Goal: Task Accomplishment & Management: Use online tool/utility

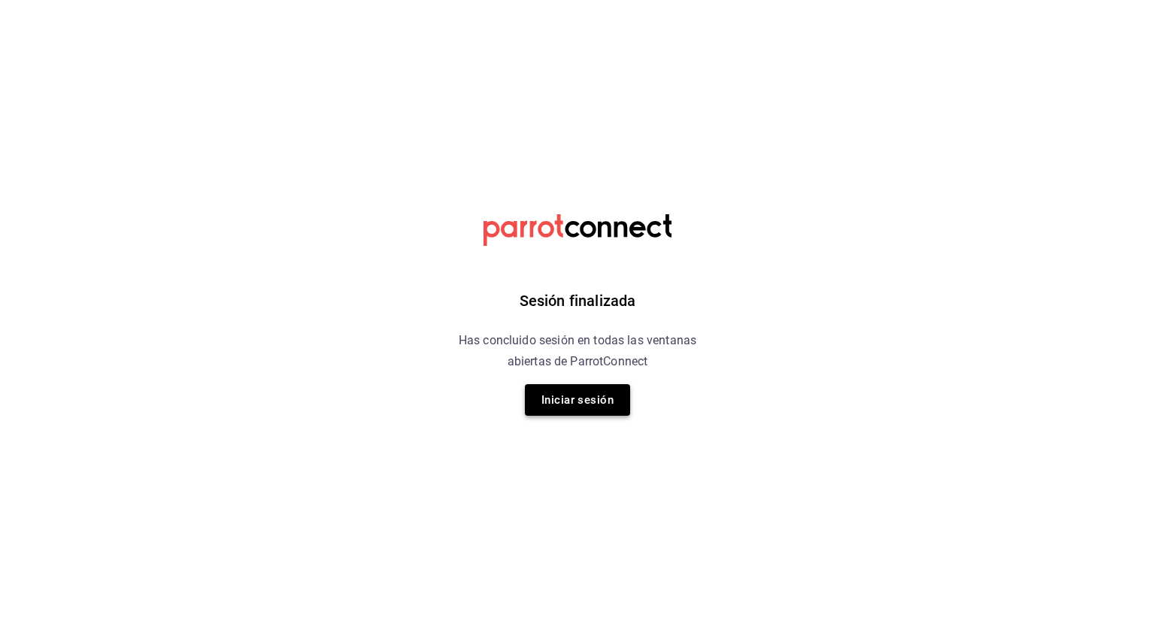
click at [611, 390] on button "Iniciar sesión" at bounding box center [577, 400] width 105 height 32
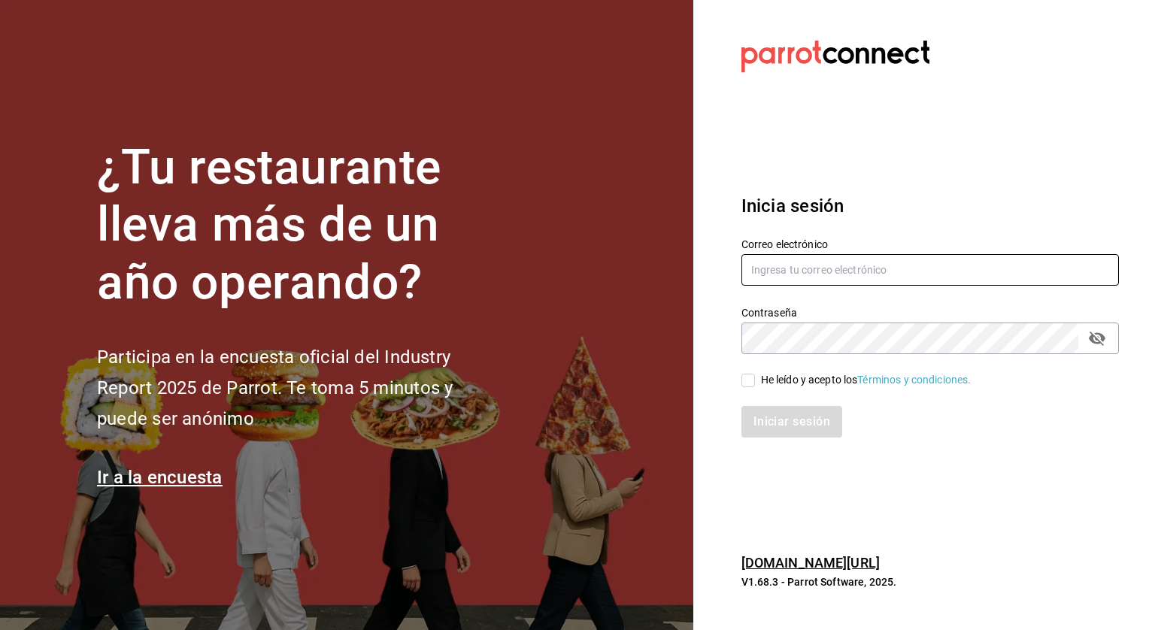
type input "[PERSON_NAME][EMAIL_ADDRESS][PERSON_NAME][DOMAIN_NAME]"
click at [768, 378] on div "He leído y acepto los Términos y condiciones." at bounding box center [866, 380] width 211 height 16
click at [755, 378] on input "He leído y acepto los Términos y condiciones." at bounding box center [749, 381] width 14 height 14
checkbox input "true"
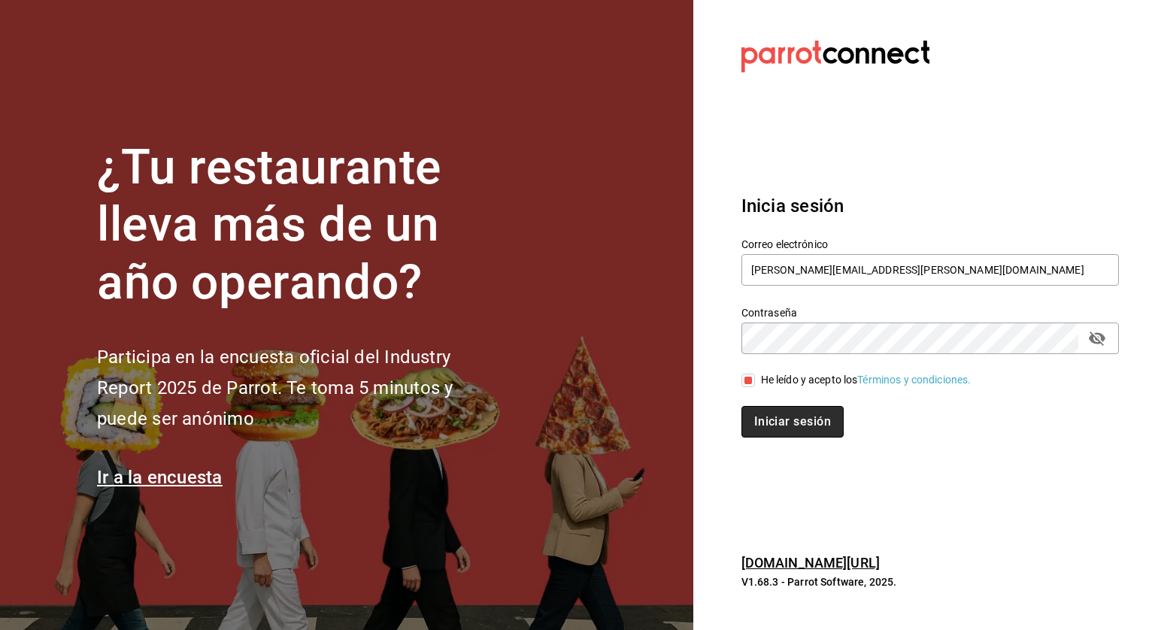
click at [755, 411] on button "Iniciar sesión" at bounding box center [793, 422] width 102 height 32
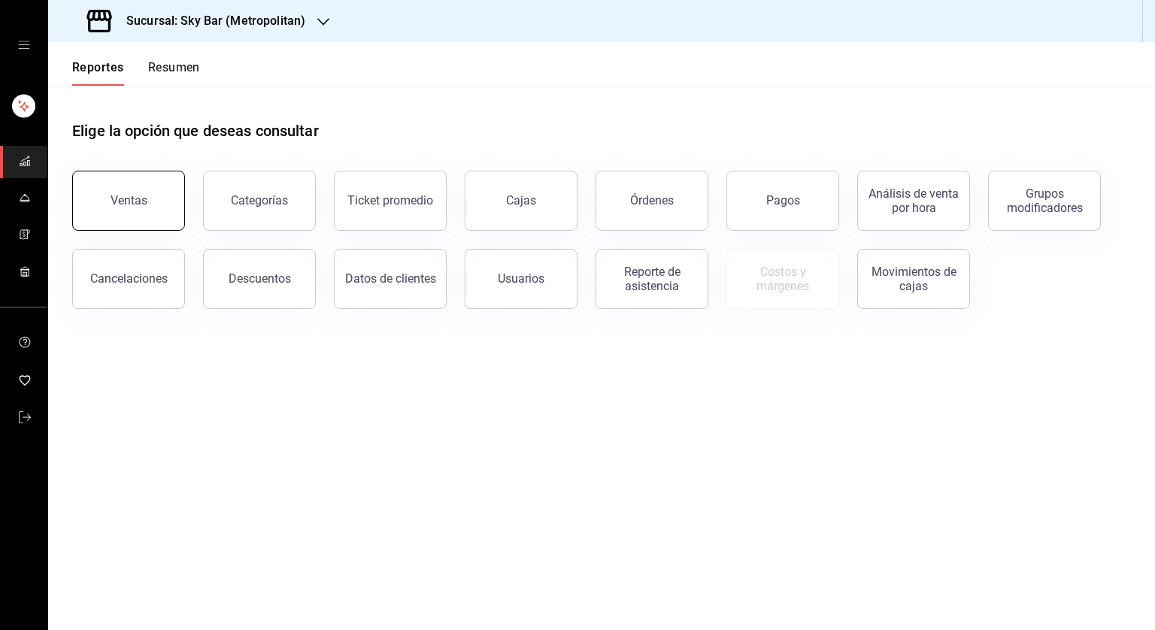
click at [93, 202] on button "Ventas" at bounding box center [128, 201] width 113 height 60
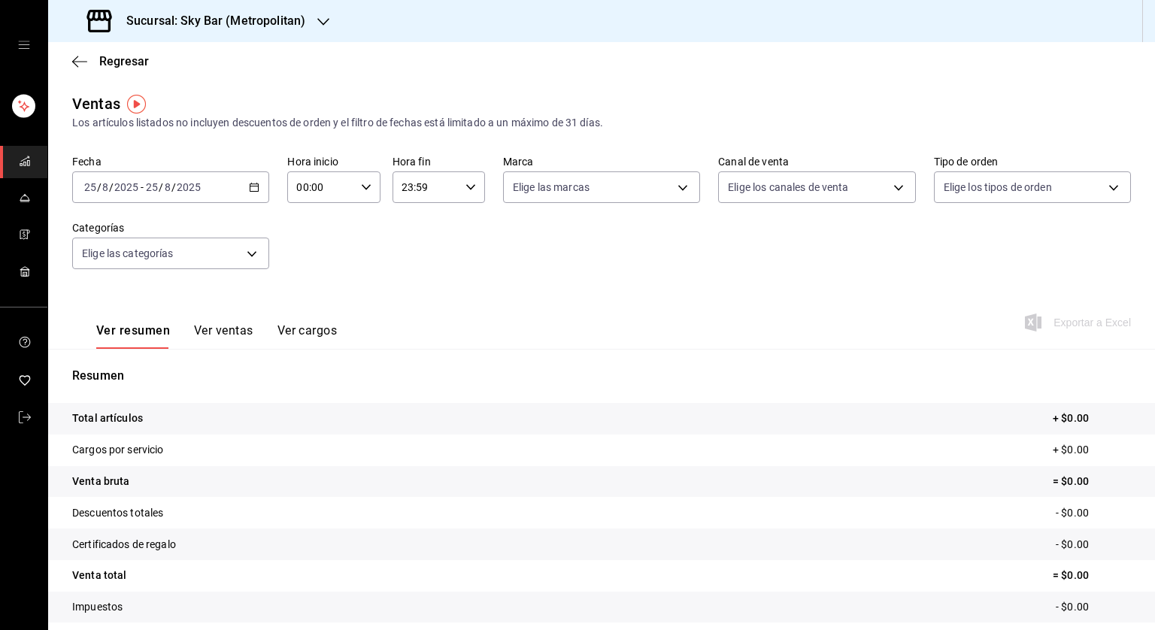
click at [244, 187] on div "2025-08-25 25 / 8 / 2025 - 2025-08-25 25 / 8 / 2025" at bounding box center [170, 187] width 197 height 32
drag, startPoint x: 244, startPoint y: 187, endPoint x: 304, endPoint y: 229, distance: 72.8
click at [304, 229] on div "Fecha 2025-08-25 25 / 8 / 2025 - 2025-08-25 25 / 8 / 2025 Hora inicio 00:00 Hor…" at bounding box center [601, 221] width 1059 height 132
click at [251, 196] on div "2025-08-25 25 / 8 / 2025 - 2025-08-25 25 / 8 / 2025" at bounding box center [170, 187] width 197 height 32
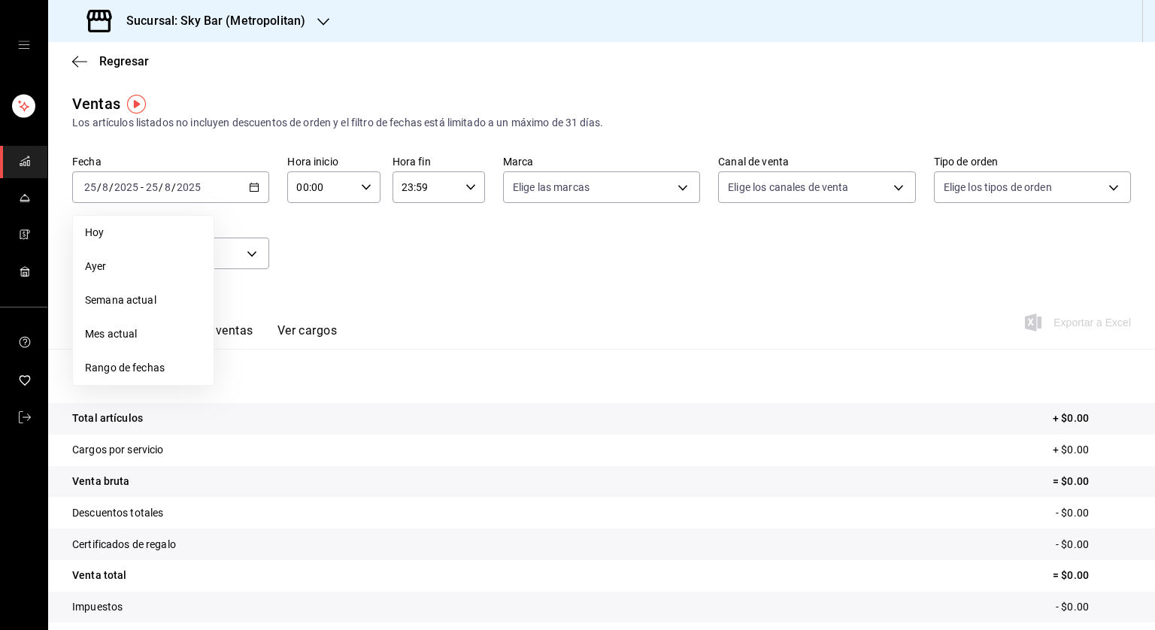
click at [423, 233] on div "Fecha 2025-08-25 25 / 8 / 2025 - 2025-08-25 25 / 8 / 2025 Hoy Ayer Semana actua…" at bounding box center [601, 221] width 1059 height 132
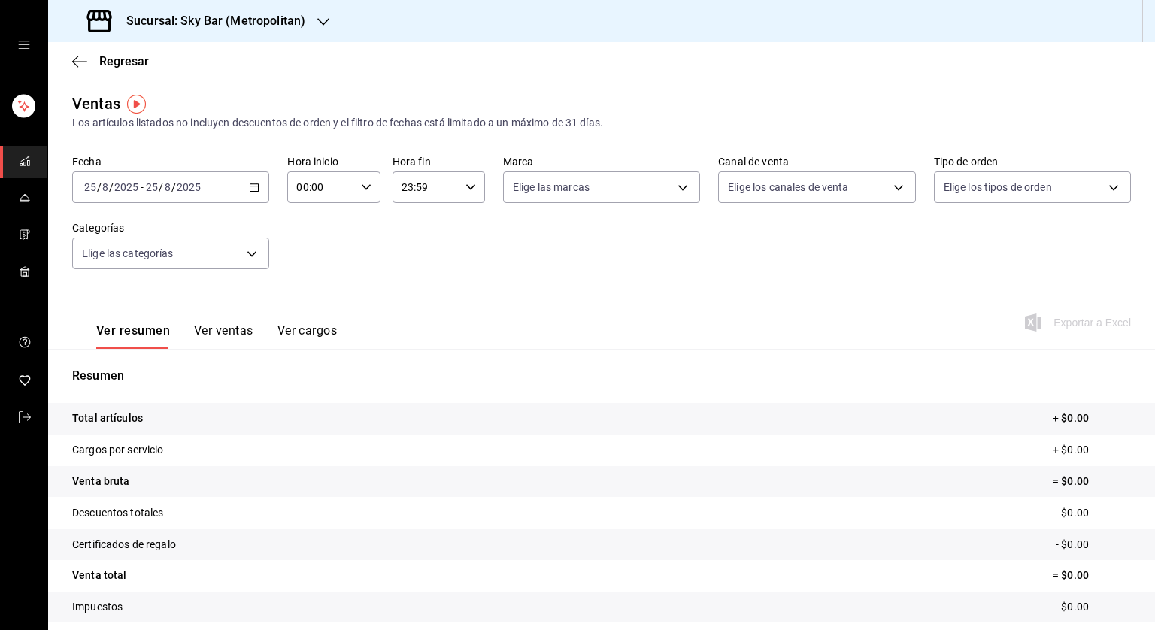
click at [317, 21] on icon "button" at bounding box center [323, 22] width 12 height 12
click at [202, 98] on div "Amaterasu (Metropolitan)" at bounding box center [161, 99] width 202 height 16
click at [367, 190] on icon "button" at bounding box center [366, 187] width 11 height 11
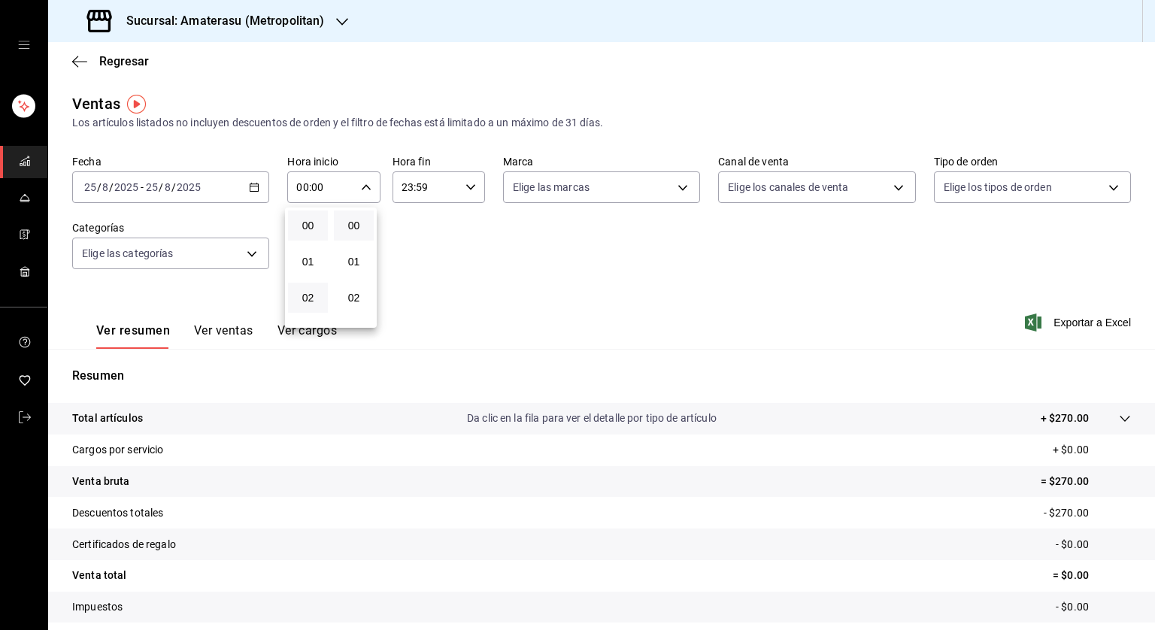
click at [316, 288] on button "02" at bounding box center [308, 298] width 40 height 30
type input "02:00"
click at [315, 262] on span "05" at bounding box center [308, 256] width 22 height 12
type input "05:00"
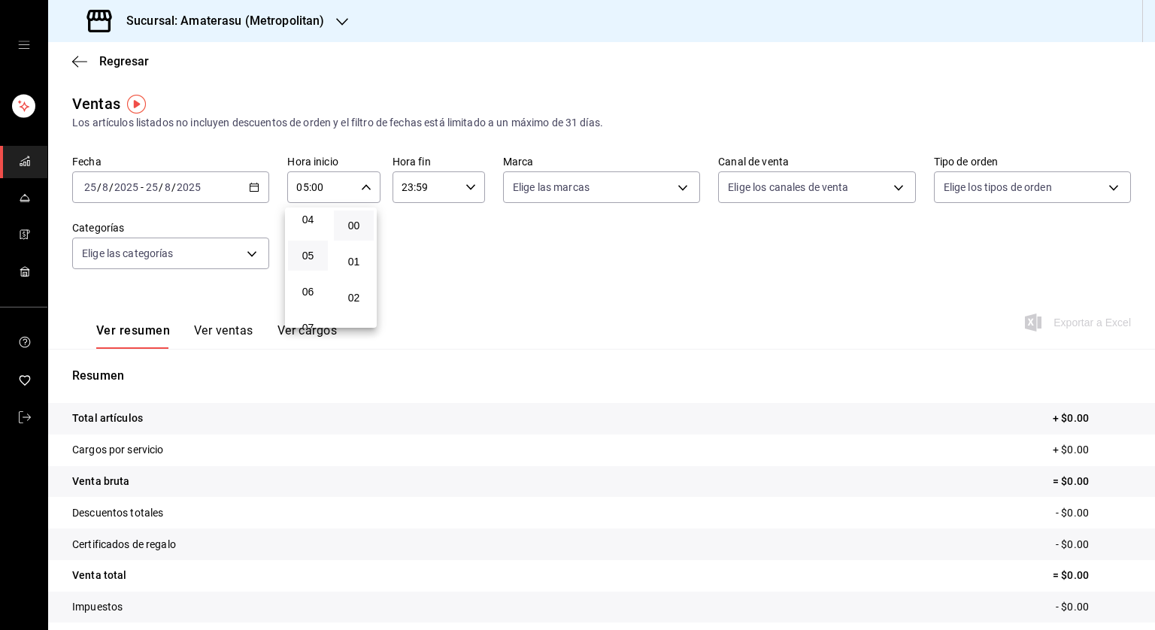
click at [469, 193] on div at bounding box center [577, 315] width 1155 height 630
click at [469, 193] on div "23:59 Hora fin" at bounding box center [439, 187] width 93 height 32
click at [405, 238] on span "21" at bounding box center [412, 238] width 22 height 12
type input "21:59"
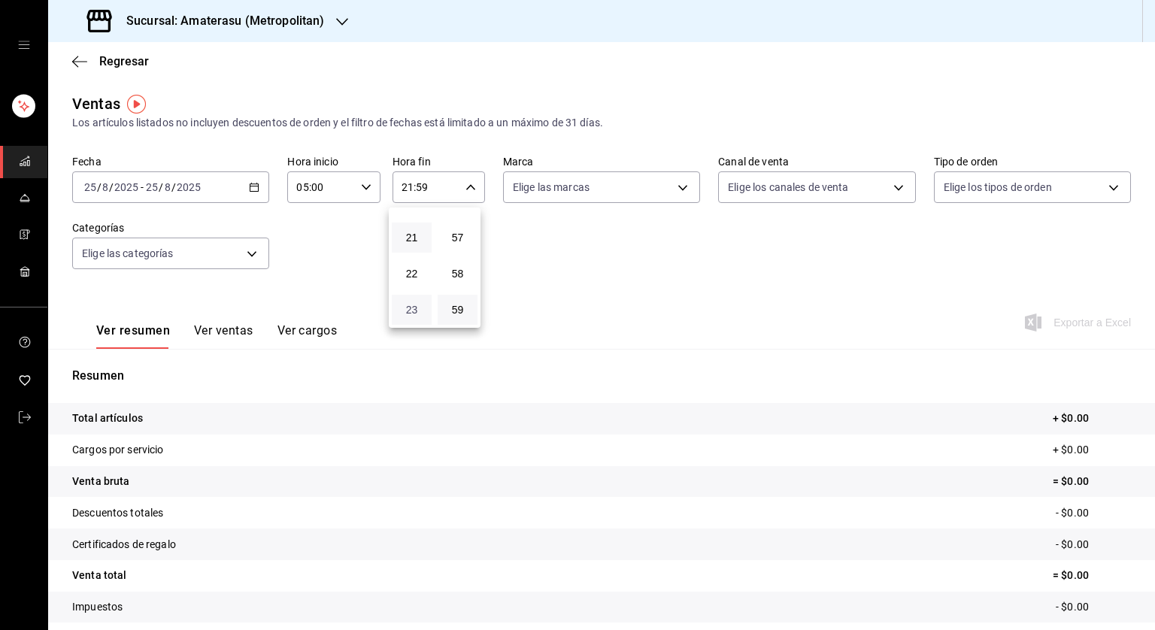
click at [408, 311] on span "23" at bounding box center [412, 310] width 22 height 12
type input "23:59"
click at [408, 311] on span "05" at bounding box center [412, 308] width 22 height 12
click at [472, 226] on button "57" at bounding box center [458, 238] width 40 height 30
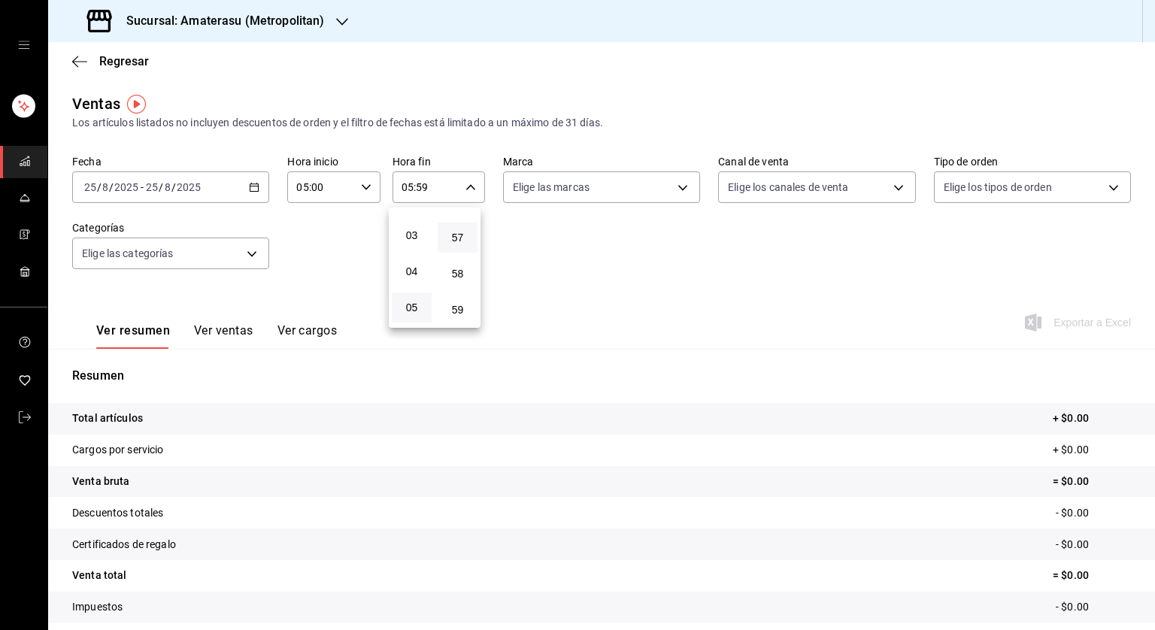
type input "05:57"
click at [472, 226] on button "00" at bounding box center [458, 226] width 40 height 30
type input "05:00"
click at [669, 193] on div at bounding box center [577, 315] width 1155 height 630
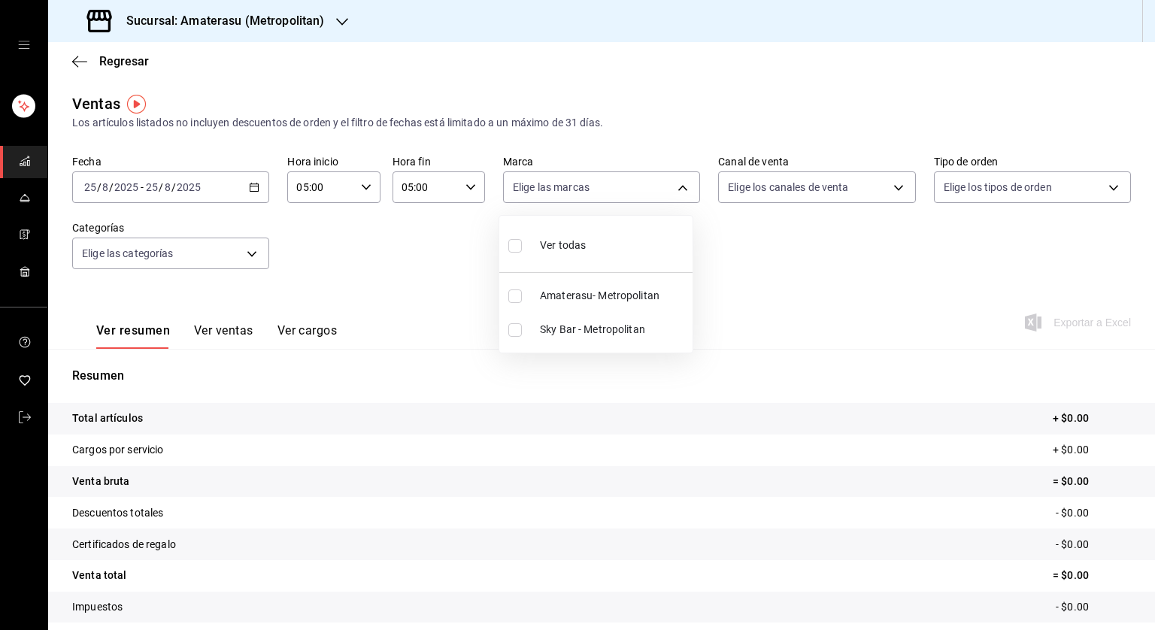
click at [678, 190] on body "Sucursal: Amaterasu (Metropolitan) Regresar Ventas Los artículos listados no in…" at bounding box center [577, 315] width 1155 height 630
click at [575, 290] on span "Amaterasu- Metropolitan" at bounding box center [613, 296] width 147 height 16
type input "e4cd7fcb-d45b-43ae-a99f-ad4ccfcd9032"
checkbox input "true"
click at [817, 262] on div at bounding box center [577, 315] width 1155 height 630
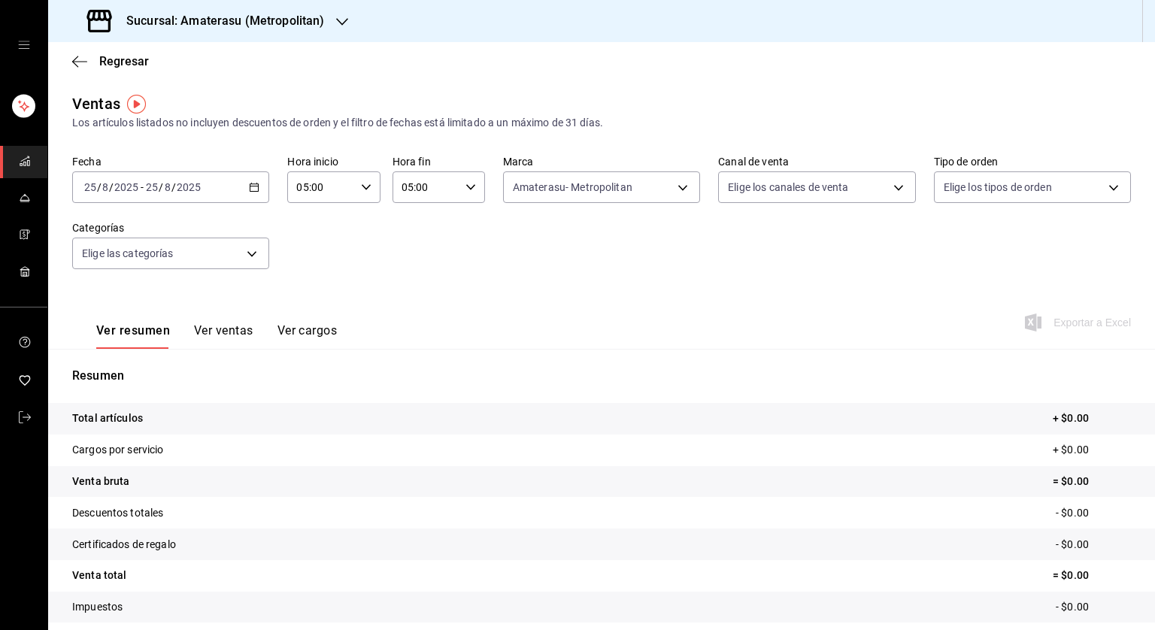
click at [263, 189] on div "2025-08-25 25 / 8 / 2025 - 2025-08-25 25 / 8 / 2025" at bounding box center [170, 187] width 197 height 32
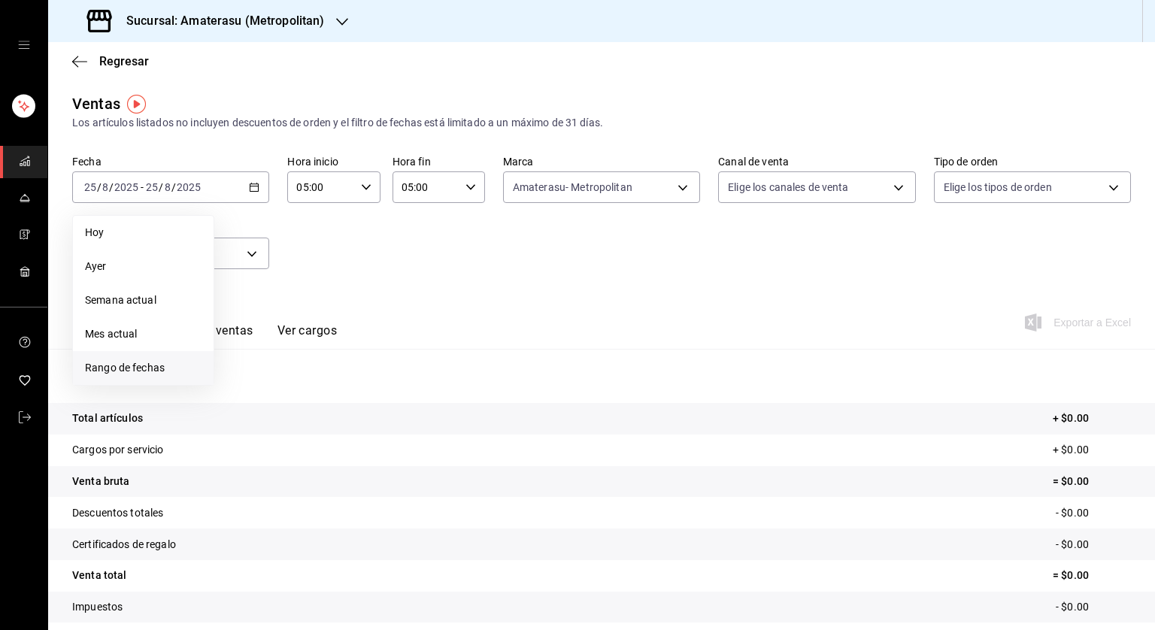
click at [126, 369] on span "Rango de fechas" at bounding box center [143, 368] width 117 height 16
click at [235, 382] on button "18" at bounding box center [245, 386] width 26 height 27
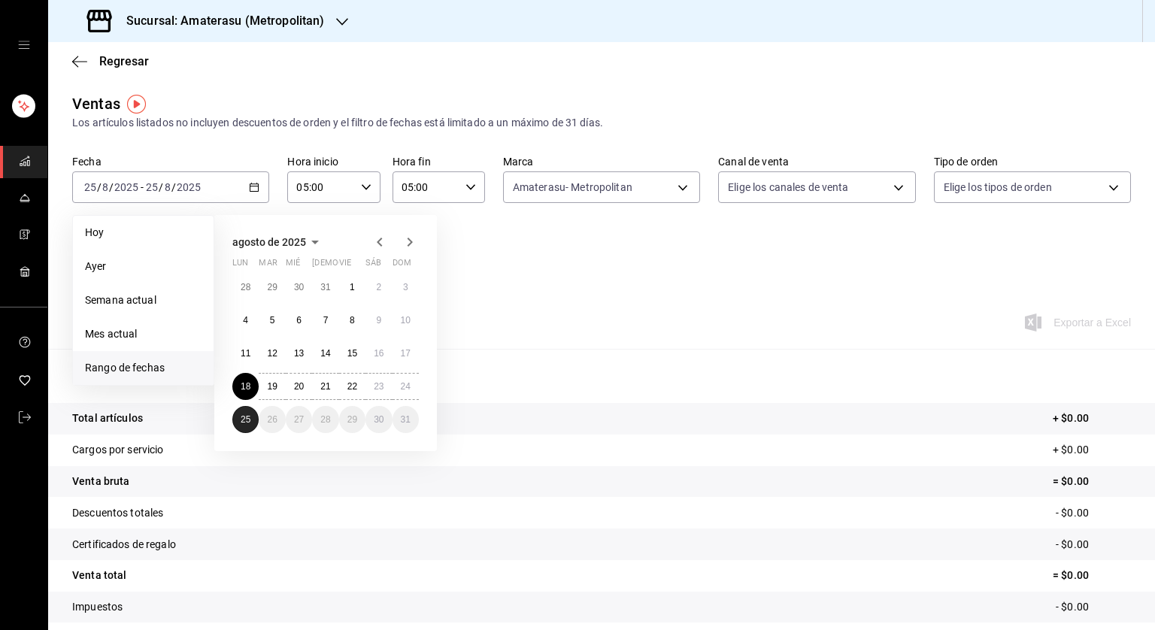
click at [244, 420] on abbr "25" at bounding box center [246, 419] width 10 height 11
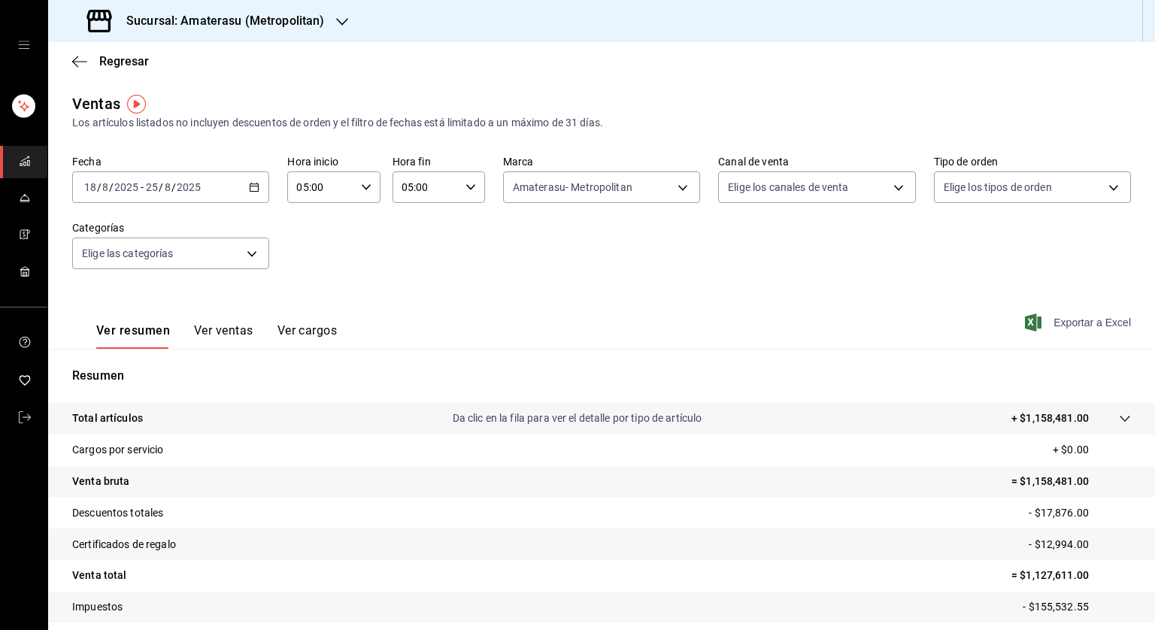
click at [1040, 327] on span "Exportar a Excel" at bounding box center [1079, 323] width 103 height 18
